Goal: Find specific page/section: Find specific page/section

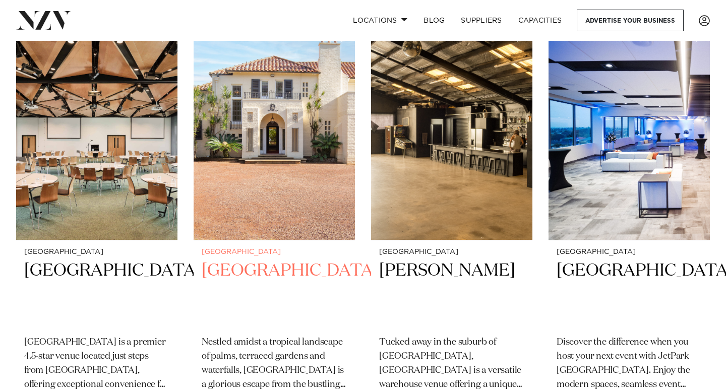
scroll to position [223, 0]
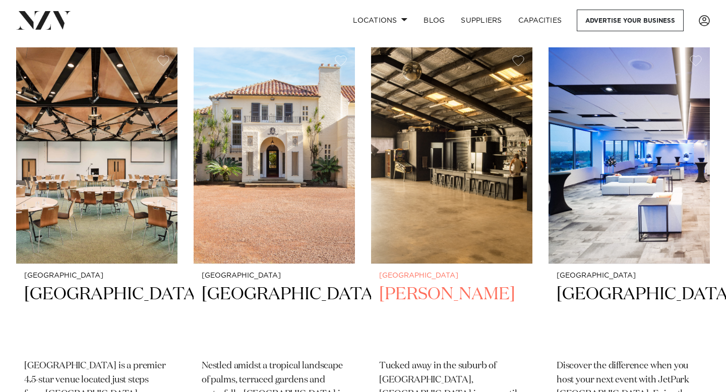
click at [425, 183] on img at bounding box center [451, 155] width 161 height 216
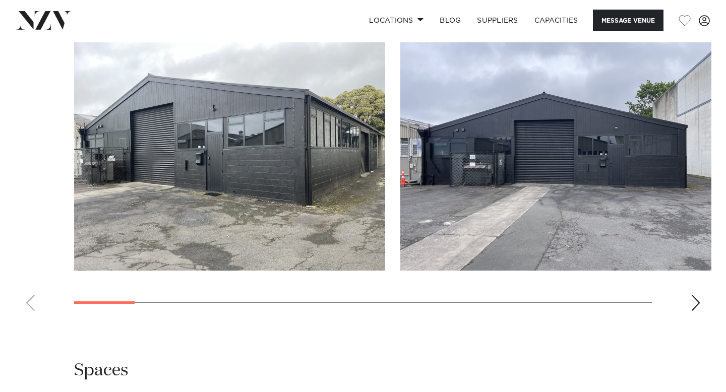
scroll to position [905, 0]
click at [693, 304] on div "Next slide" at bounding box center [696, 304] width 10 height 16
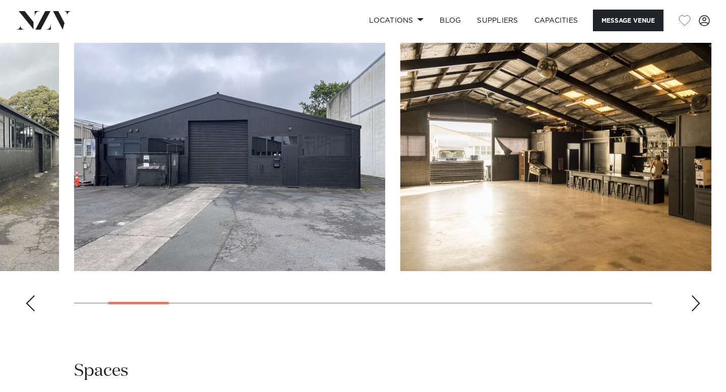
click at [693, 304] on div "Next slide" at bounding box center [696, 304] width 10 height 16
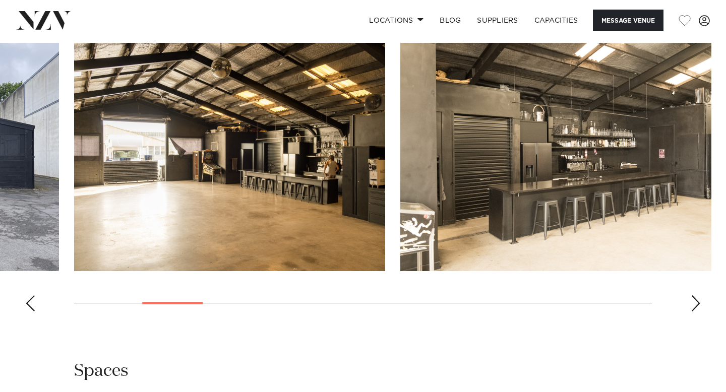
click at [693, 304] on div "Next slide" at bounding box center [696, 304] width 10 height 16
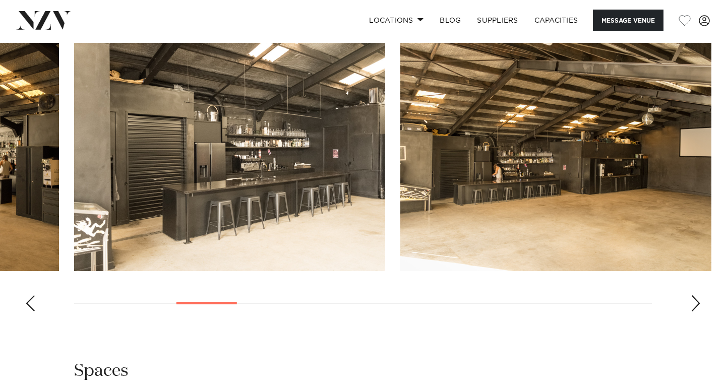
click at [693, 304] on div "Next slide" at bounding box center [696, 304] width 10 height 16
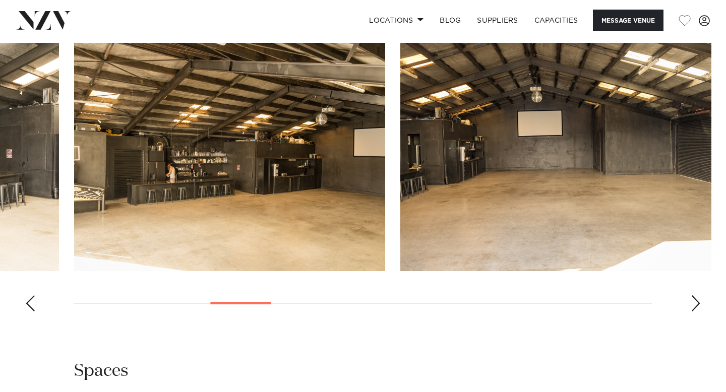
click at [693, 304] on div "Next slide" at bounding box center [696, 304] width 10 height 16
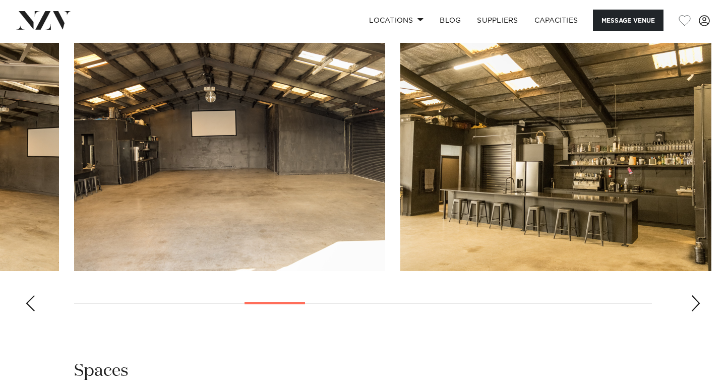
click at [693, 304] on div "Next slide" at bounding box center [696, 304] width 10 height 16
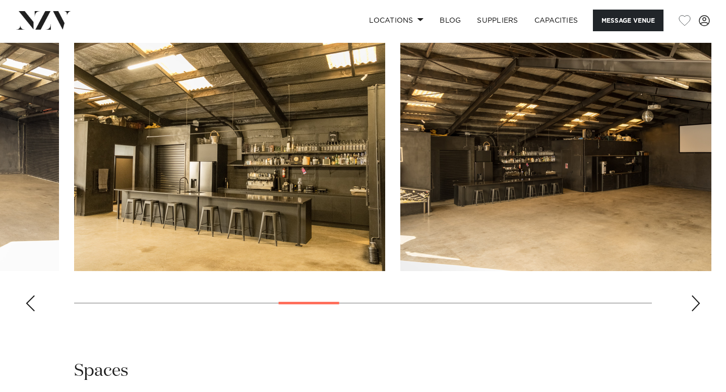
click at [693, 304] on div "Next slide" at bounding box center [696, 304] width 10 height 16
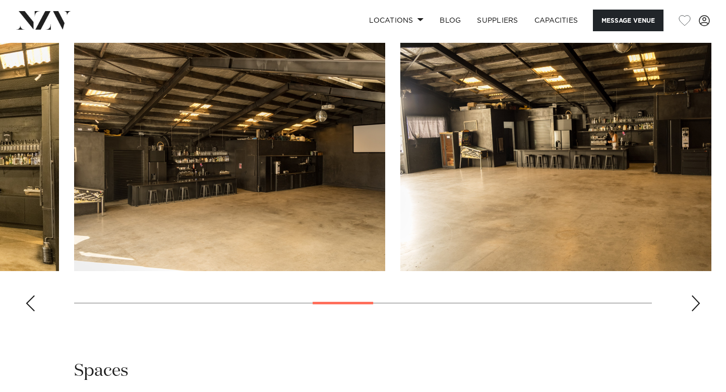
click at [693, 304] on div "Next slide" at bounding box center [696, 304] width 10 height 16
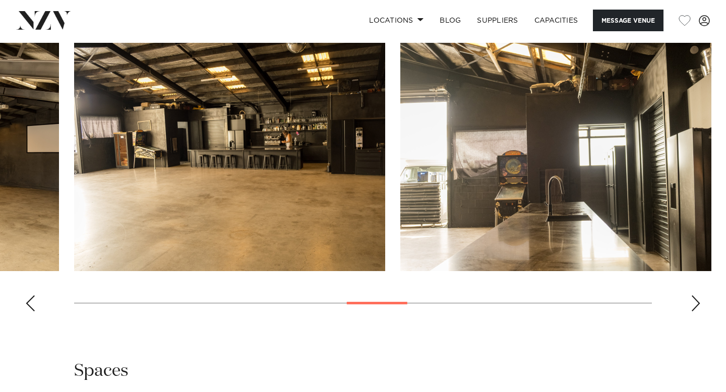
click at [693, 304] on div "Next slide" at bounding box center [696, 304] width 10 height 16
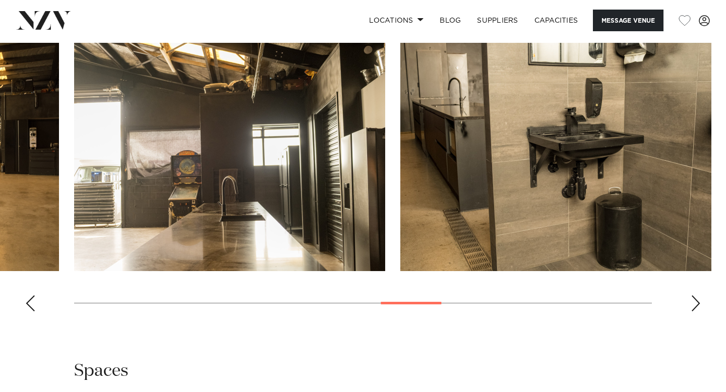
click at [693, 304] on div "Next slide" at bounding box center [696, 304] width 10 height 16
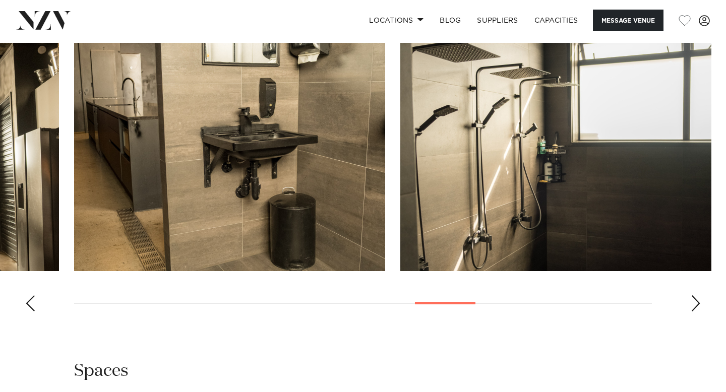
click at [693, 304] on div "Next slide" at bounding box center [696, 304] width 10 height 16
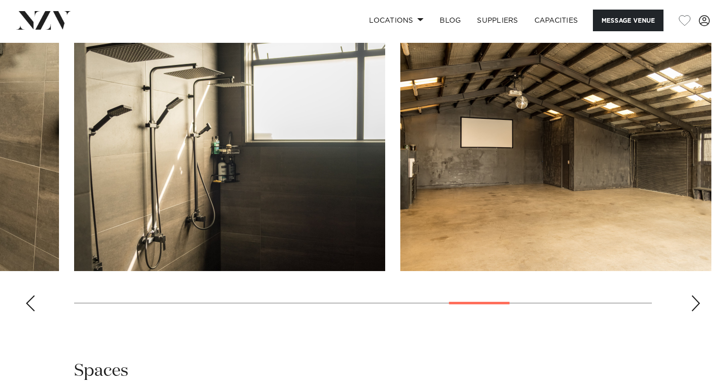
click at [693, 304] on div "Next slide" at bounding box center [696, 304] width 10 height 16
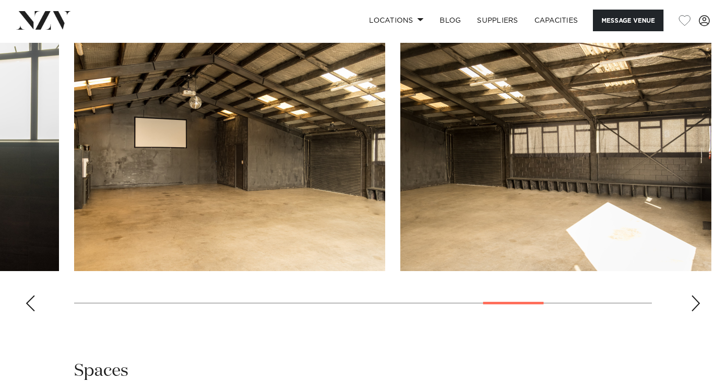
click at [693, 304] on div "Next slide" at bounding box center [696, 304] width 10 height 16
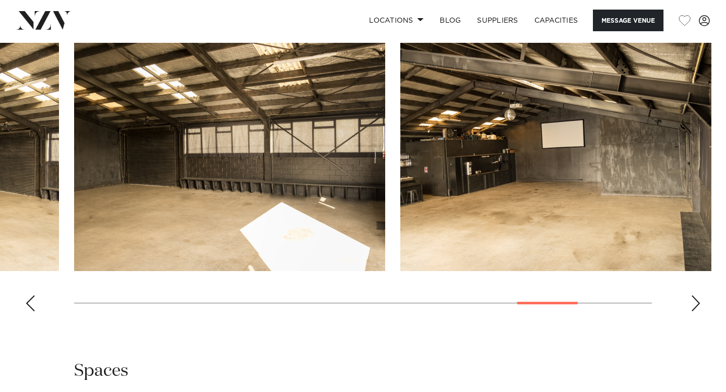
click at [693, 304] on div "Next slide" at bounding box center [696, 304] width 10 height 16
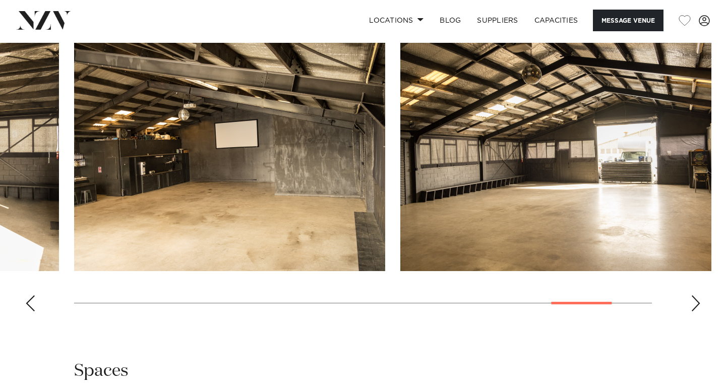
click at [693, 304] on div "Next slide" at bounding box center [696, 304] width 10 height 16
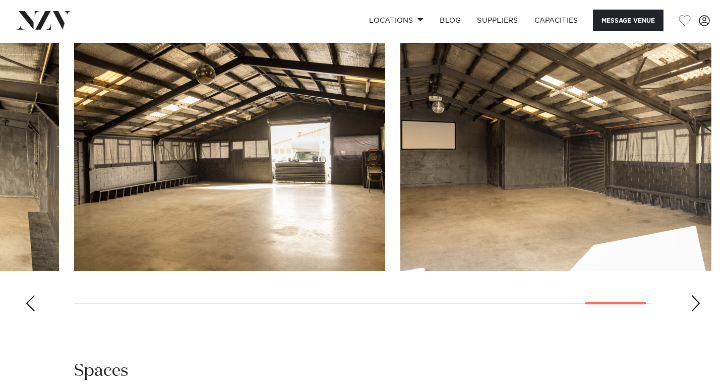
click at [693, 304] on div "Next slide" at bounding box center [696, 304] width 10 height 16
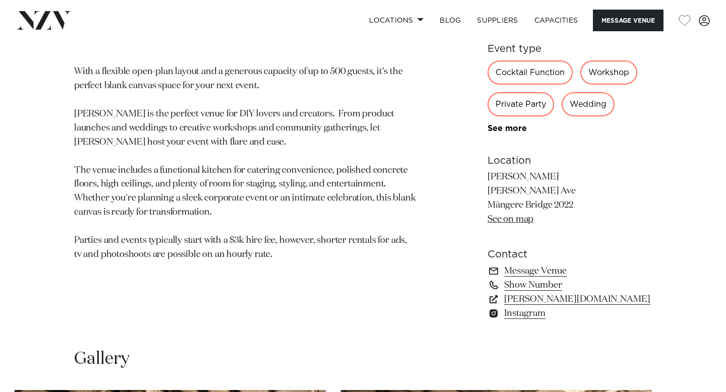
scroll to position [595, 0]
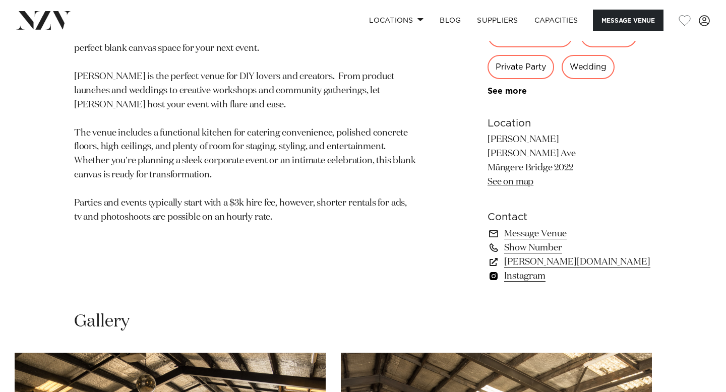
click at [524, 280] on link "Instagram" at bounding box center [570, 276] width 164 height 14
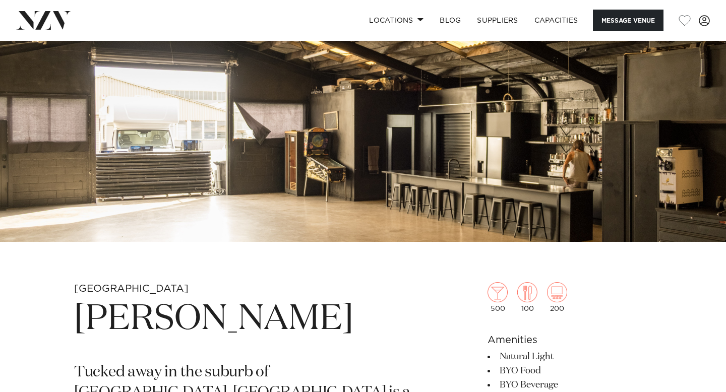
scroll to position [0, 0]
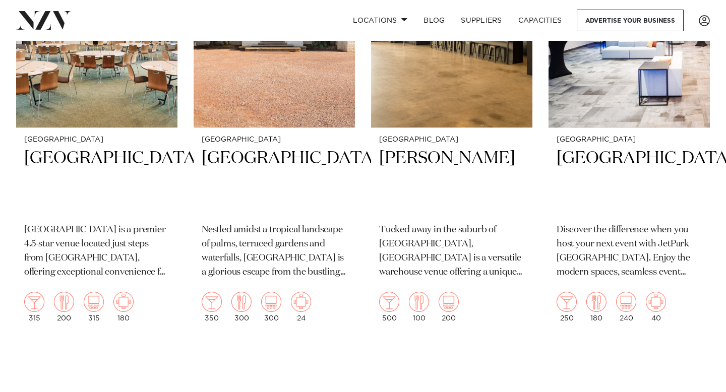
scroll to position [361, 0]
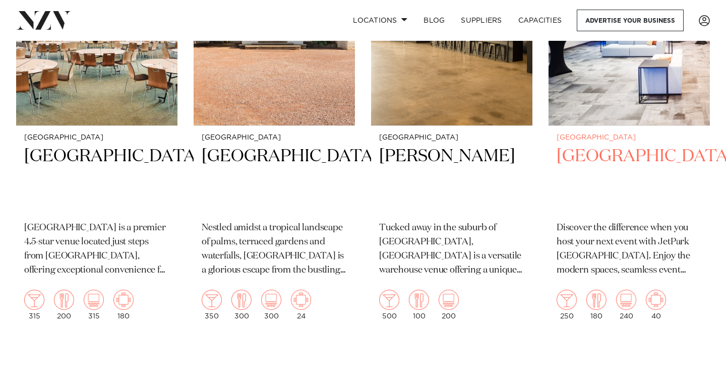
click at [615, 155] on h2 "[GEOGRAPHIC_DATA]" at bounding box center [629, 179] width 145 height 68
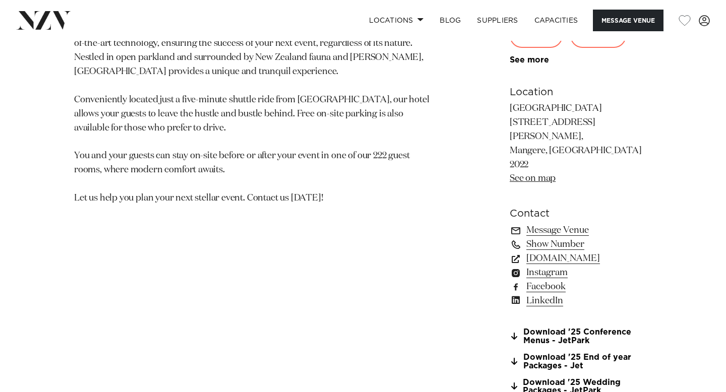
scroll to position [678, 0]
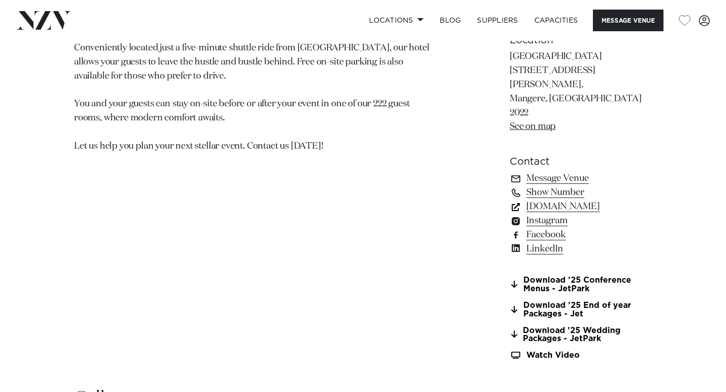
click at [561, 200] on link "www.jetparkauckland.co.nz" at bounding box center [581, 207] width 142 height 14
